Goal: Transaction & Acquisition: Purchase product/service

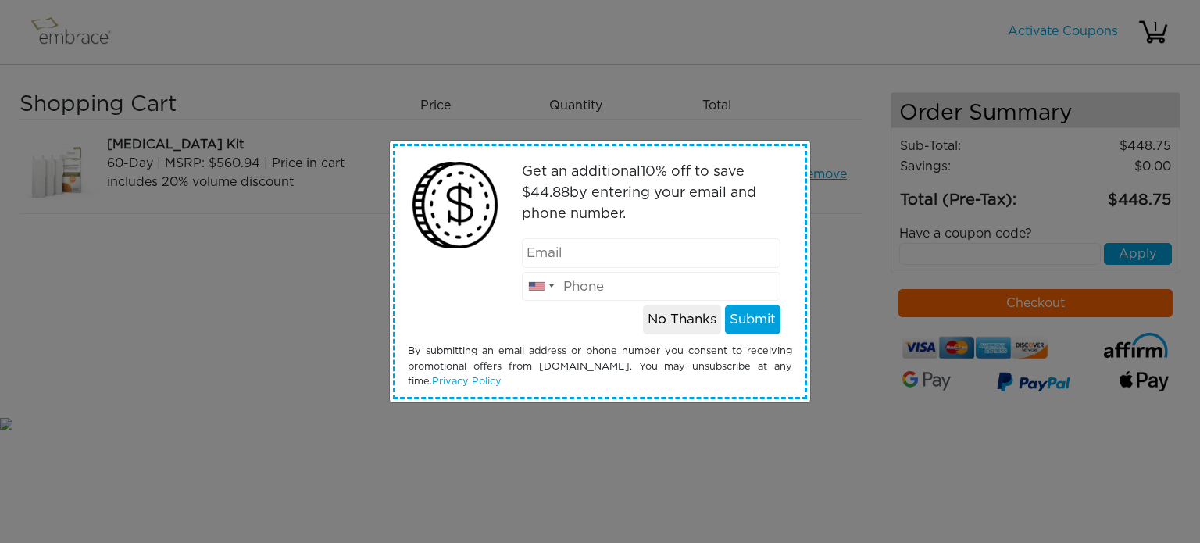
click at [678, 255] on input "email" at bounding box center [651, 253] width 259 height 30
type input "[EMAIL_ADDRESS][DOMAIN_NAME]"
type input "6014672071"
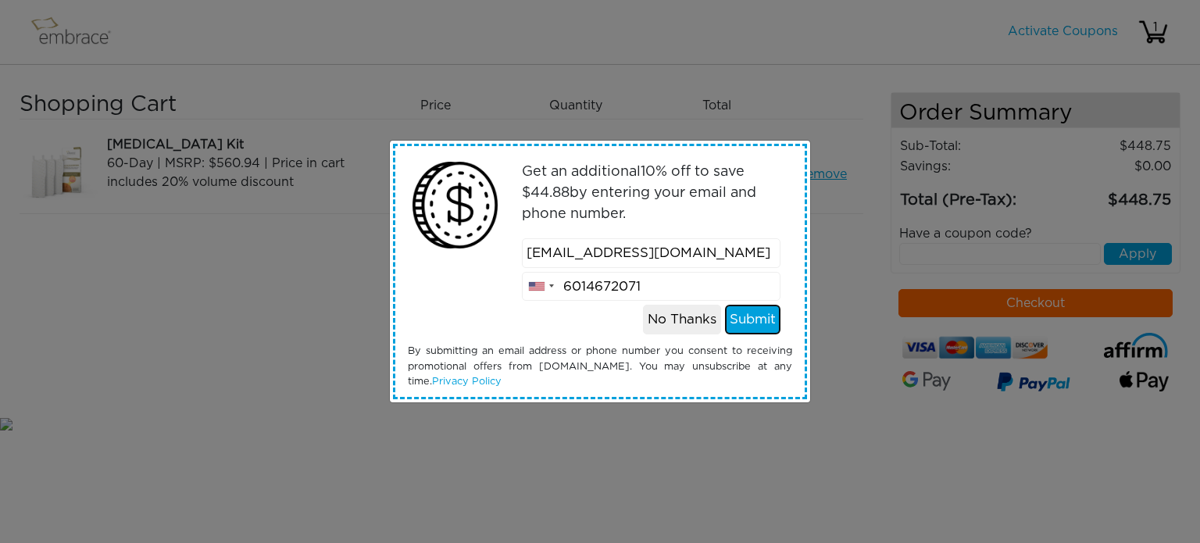
click at [733, 315] on button "Submit" at bounding box center [752, 320] width 55 height 30
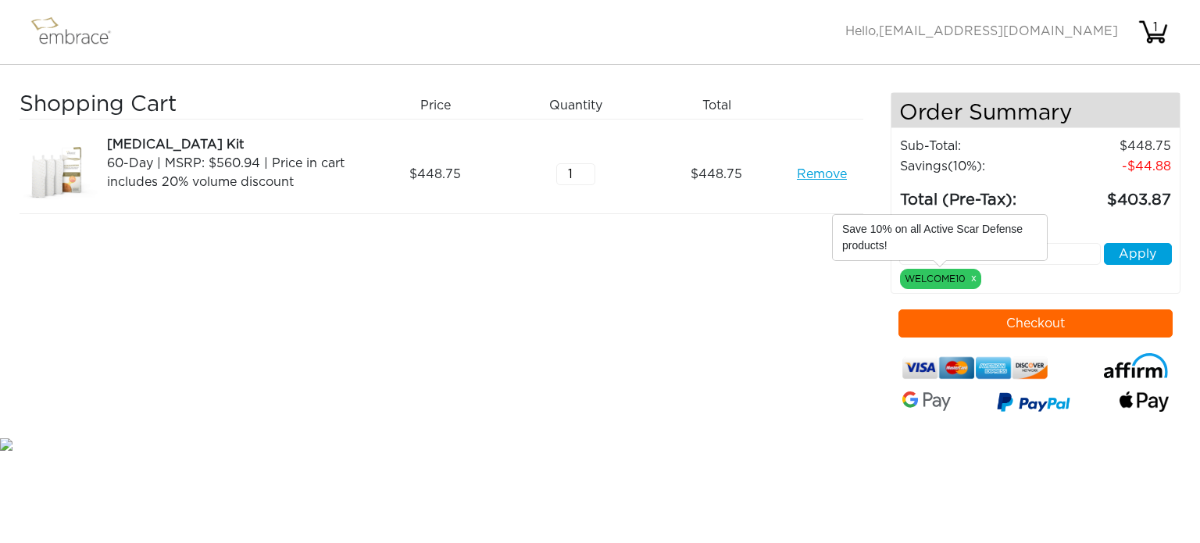
click at [946, 280] on div "WELCOME10 x" at bounding box center [940, 279] width 81 height 20
click at [1053, 255] on input "text" at bounding box center [1000, 254] width 202 height 22
paste input "TUCKORTREAT"
type input "TUCKORTREAT"
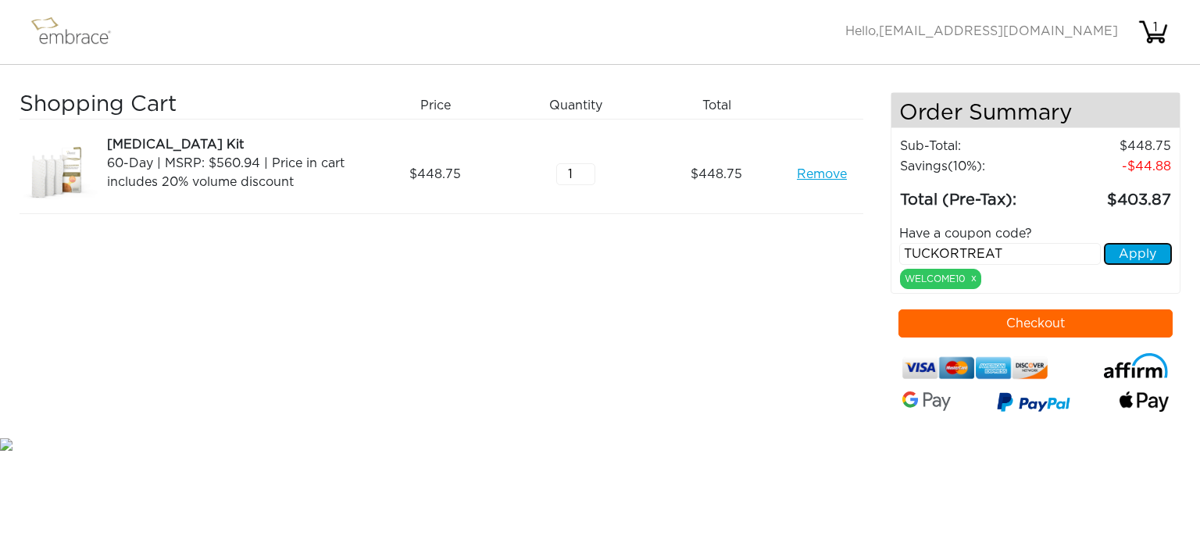
click at [1161, 258] on button "Apply" at bounding box center [1138, 254] width 68 height 22
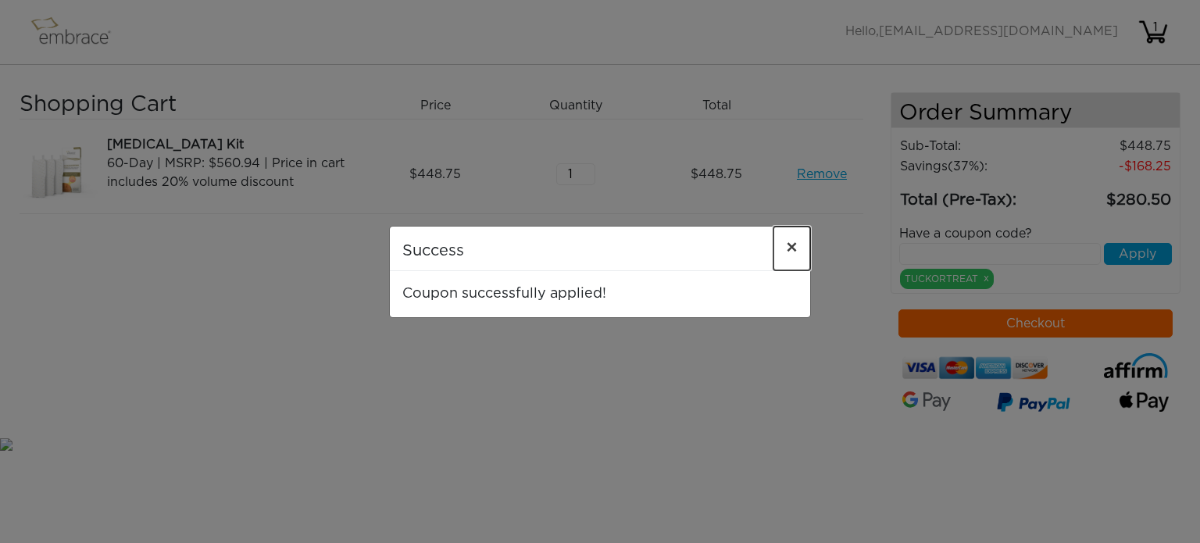
click at [789, 250] on span "×" at bounding box center [792, 248] width 12 height 19
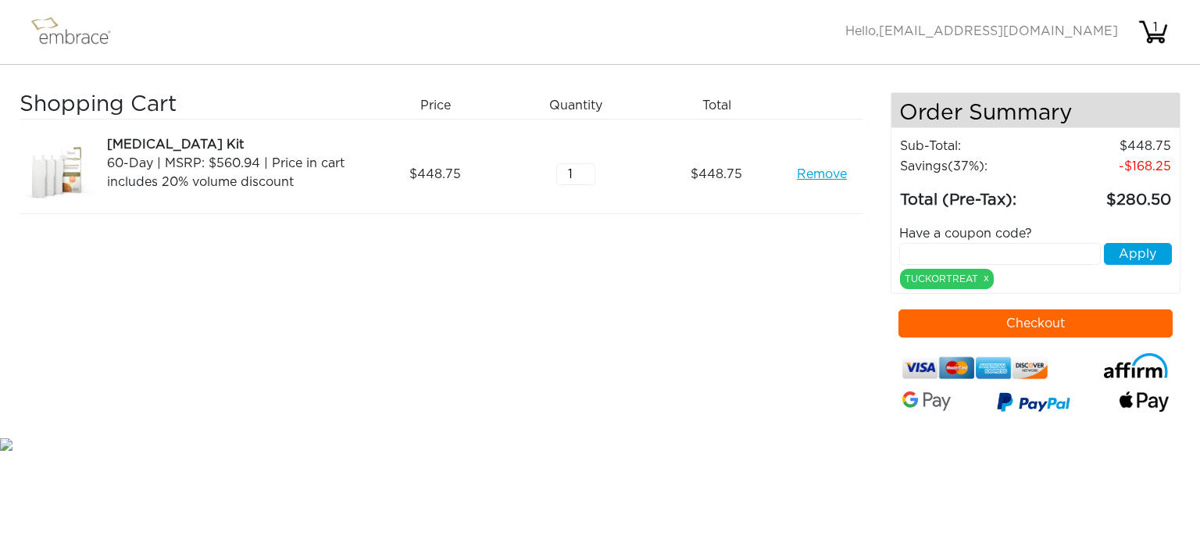
click at [821, 374] on div "Shopping Cart Price Quantity Qty Total [MEDICAL_DATA] Kit 60-Day | MSRP: $560.9…" at bounding box center [455, 263] width 871 height 342
click at [75, 41] on img at bounding box center [78, 31] width 102 height 39
